Goal: Navigation & Orientation: Find specific page/section

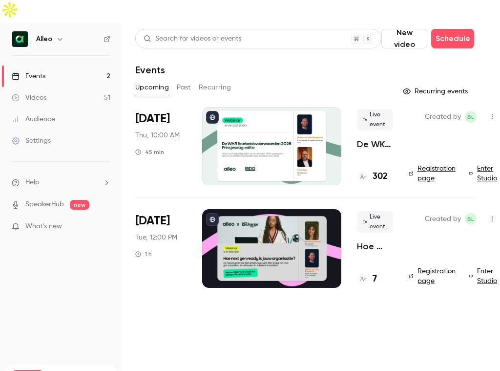
scroll to position [0, 6]
